Goal: Transaction & Acquisition: Purchase product/service

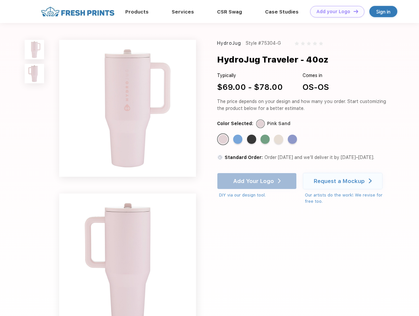
click at [335, 12] on link "Add your Logo Design Tool" at bounding box center [337, 12] width 54 height 12
click at [0, 0] on div "Design Tool" at bounding box center [0, 0] width 0 height 0
click at [353, 11] on link "Add your Logo Design Tool" at bounding box center [337, 12] width 54 height 12
click at [35, 49] on img at bounding box center [34, 49] width 19 height 19
click at [35, 74] on img at bounding box center [34, 73] width 19 height 19
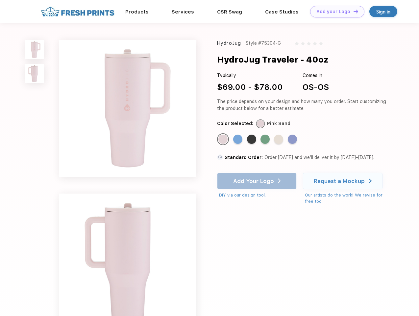
click at [224, 139] on div "Standard Color" at bounding box center [222, 139] width 9 height 9
click at [239, 139] on div "Standard Color" at bounding box center [237, 139] width 9 height 9
click at [252, 139] on div "Standard Color" at bounding box center [251, 139] width 9 height 9
click at [266, 139] on div "Standard Color" at bounding box center [265, 139] width 9 height 9
click at [279, 139] on div "Standard Color" at bounding box center [278, 139] width 9 height 9
